Goal: Information Seeking & Learning: Check status

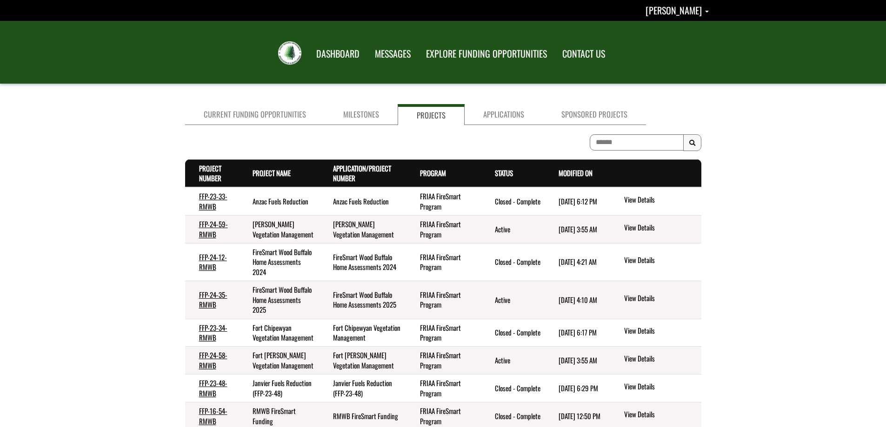
scroll to position [140, 0]
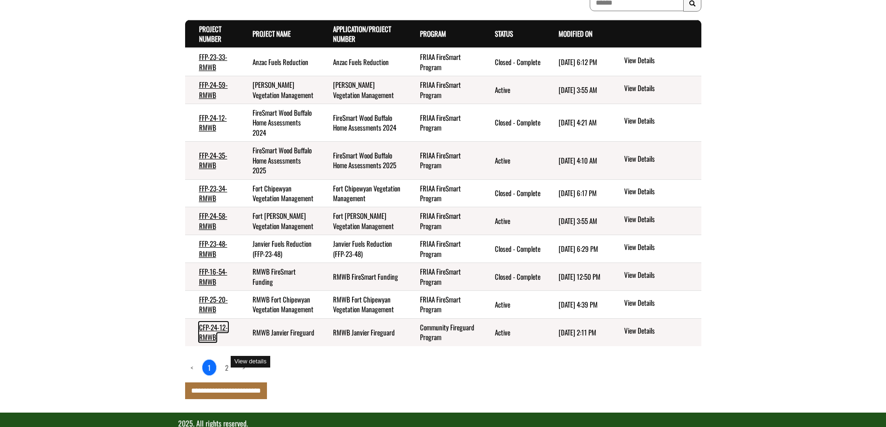
click at [220, 342] on link "CFP-24-12-RMWB" at bounding box center [213, 332] width 29 height 20
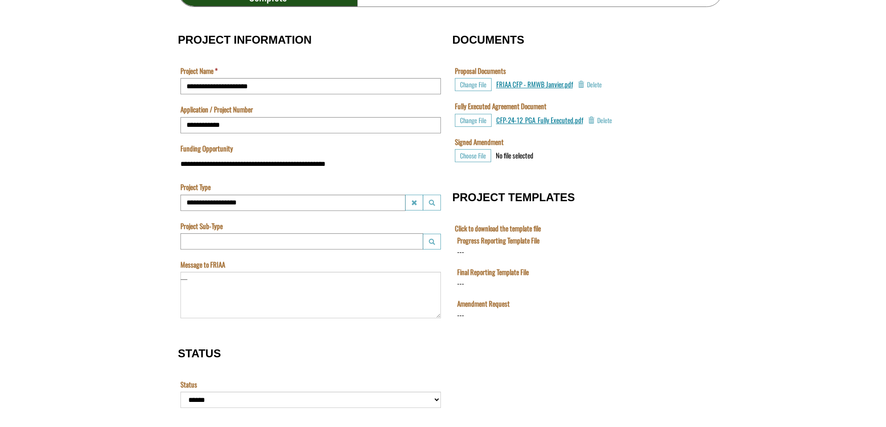
scroll to position [230, 0]
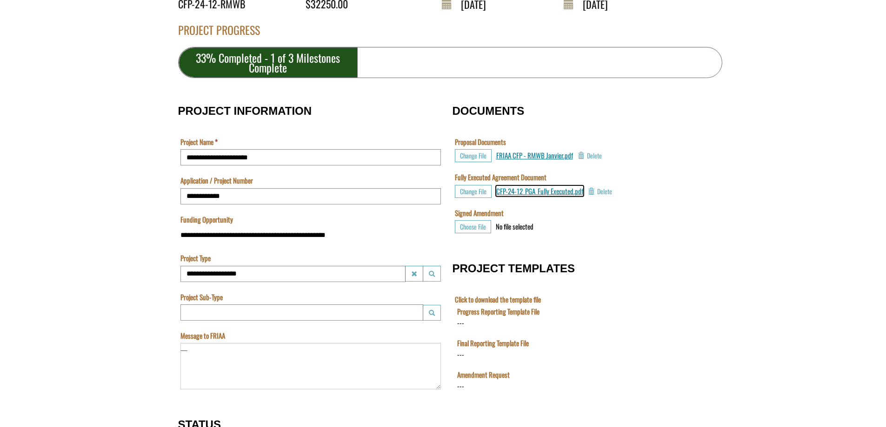
click at [561, 190] on span "CFP-24-12_PGA_Fully Executed.pdf" at bounding box center [539, 191] width 87 height 10
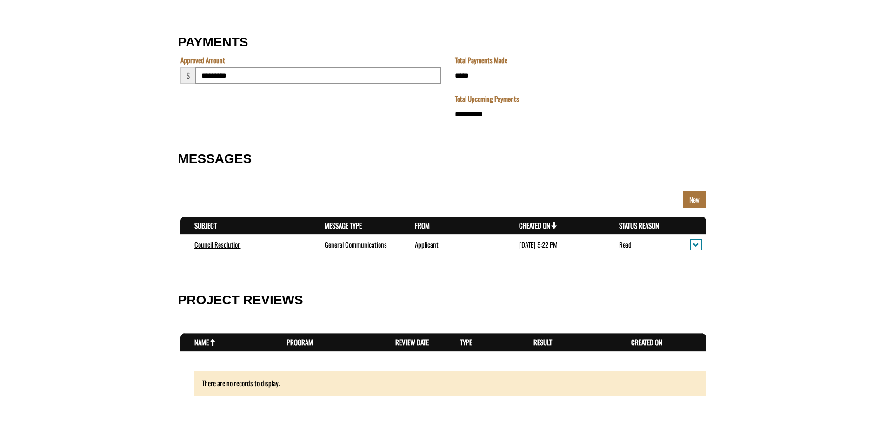
scroll to position [1346, 0]
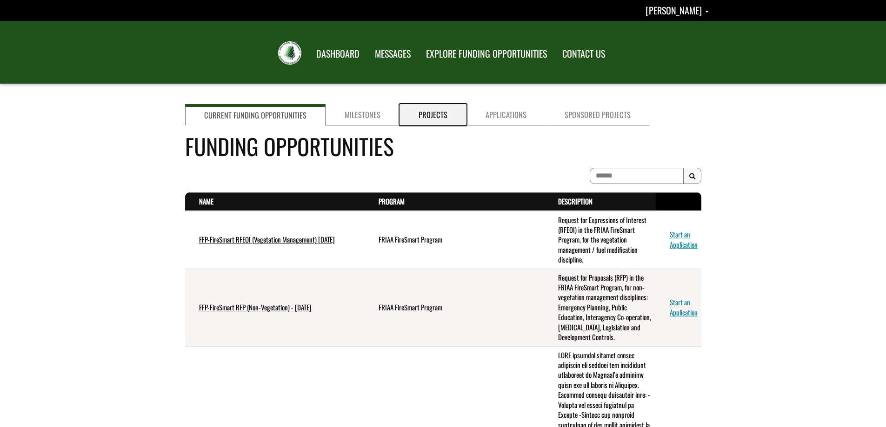
click at [436, 124] on link "Projects" at bounding box center [433, 114] width 67 height 21
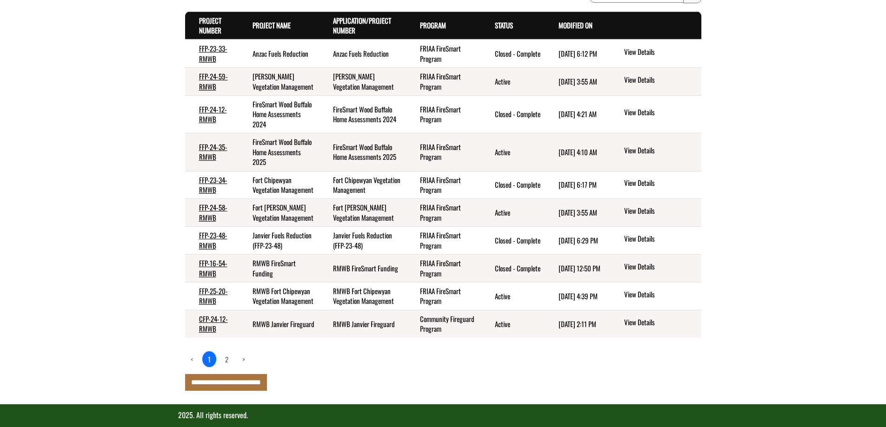
scroll to position [188, 0]
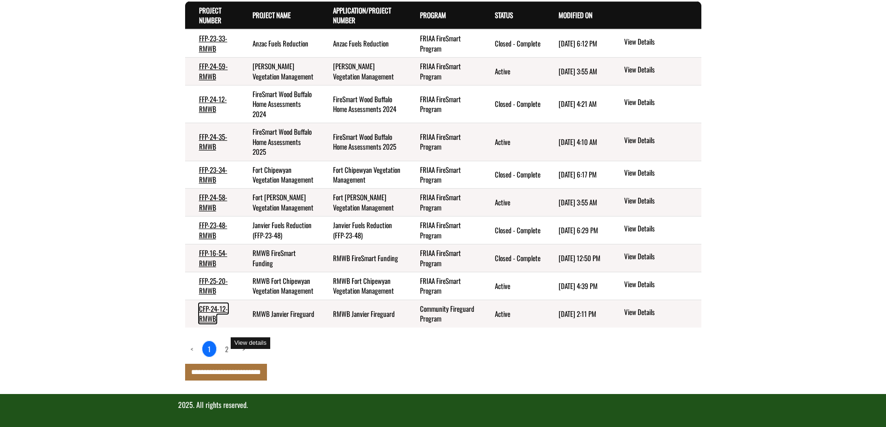
click at [207, 308] on link "CFP-24-12-RMWB" at bounding box center [213, 314] width 29 height 20
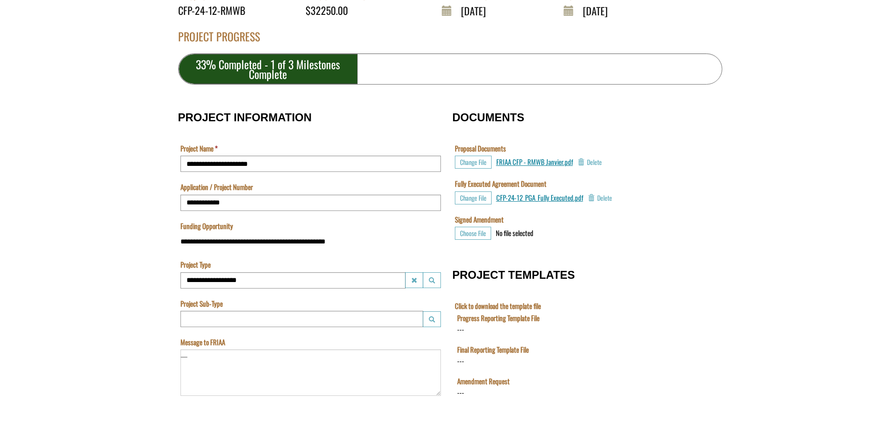
scroll to position [233, 0]
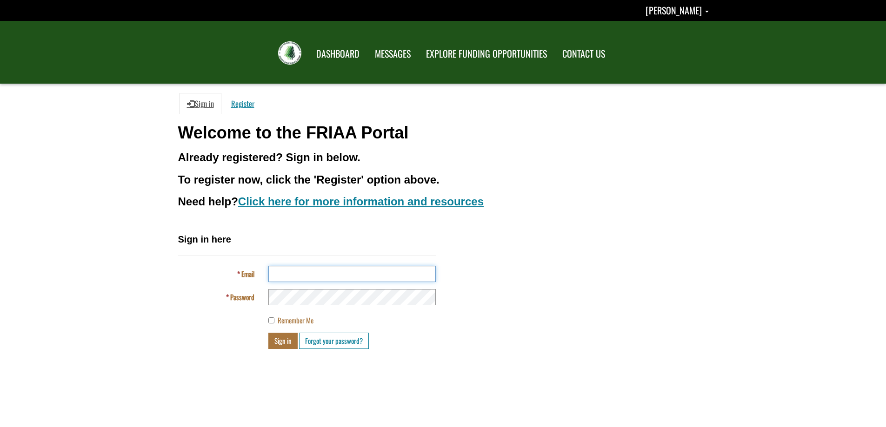
type input "**********"
click at [291, 343] on button "Sign in" at bounding box center [282, 341] width 29 height 16
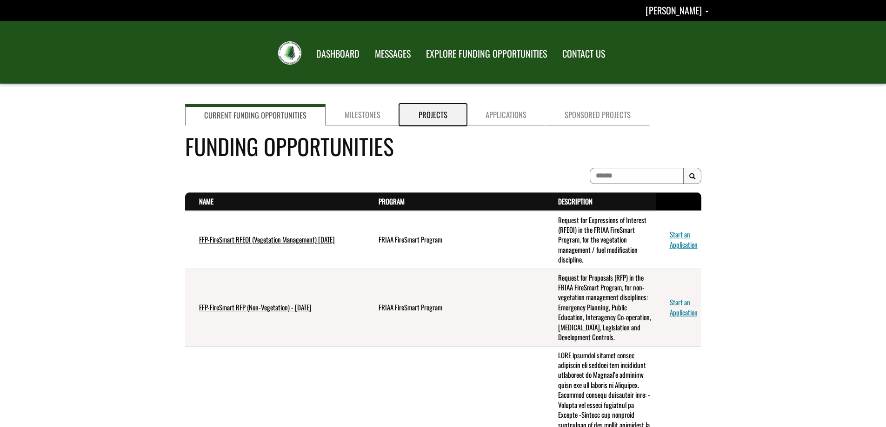
click at [431, 117] on link "Projects" at bounding box center [433, 114] width 67 height 21
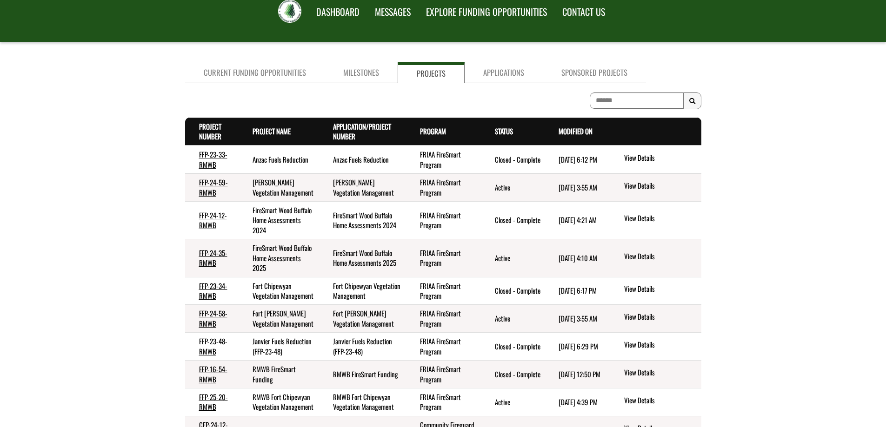
scroll to position [2, 0]
